Goal: Task Accomplishment & Management: Use online tool/utility

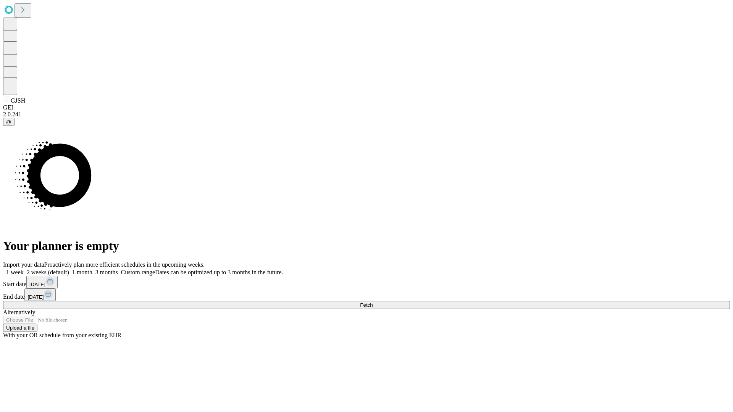
click at [373, 302] on span "Fetch" at bounding box center [366, 305] width 13 height 6
